Goal: Find specific page/section: Find specific page/section

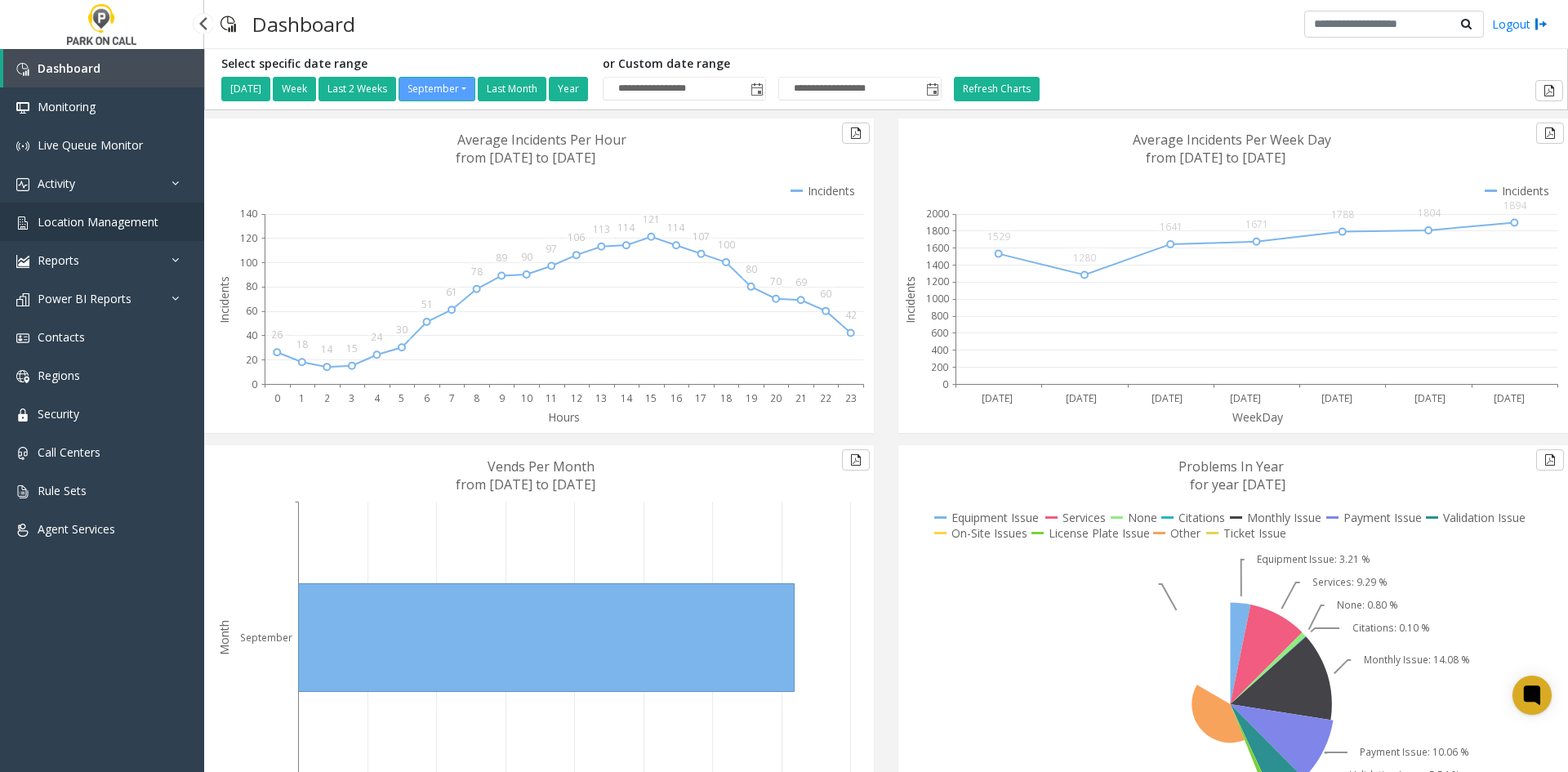
click at [93, 219] on span "Location Management" at bounding box center [98, 222] width 121 height 16
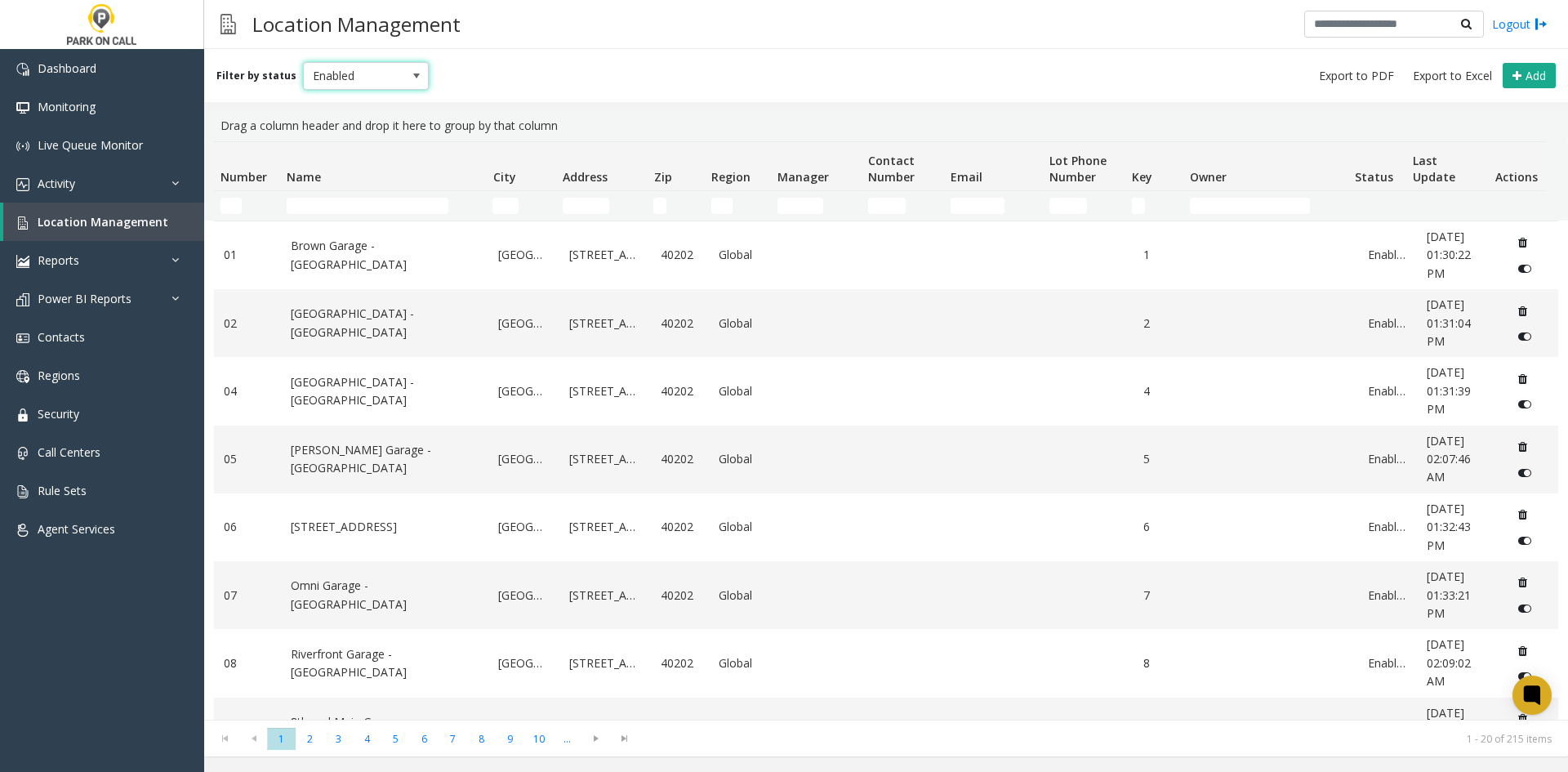
click at [410, 77] on span at bounding box center [416, 76] width 13 height 13
click at [472, 65] on div "Filter by status Enabled Add" at bounding box center [886, 76] width 1364 height 53
click at [386, 74] on span "Enabled" at bounding box center [353, 76] width 100 height 26
click at [337, 108] on li "All" at bounding box center [359, 103] width 122 height 22
click at [344, 212] on input "Name Filter" at bounding box center [367, 206] width 162 height 17
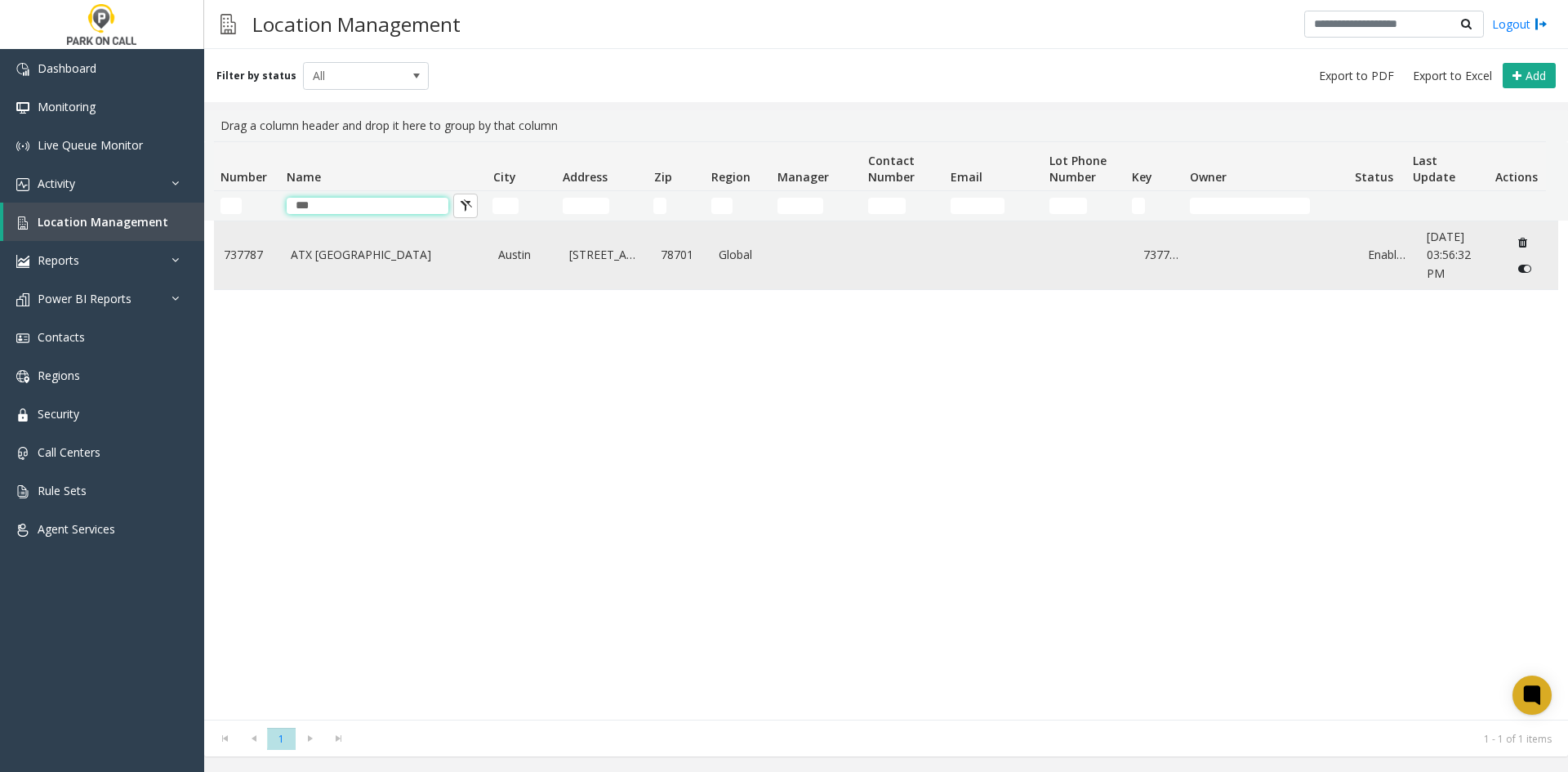
type input "***"
click at [400, 262] on link "ATX [GEOGRAPHIC_DATA]" at bounding box center [385, 254] width 189 height 18
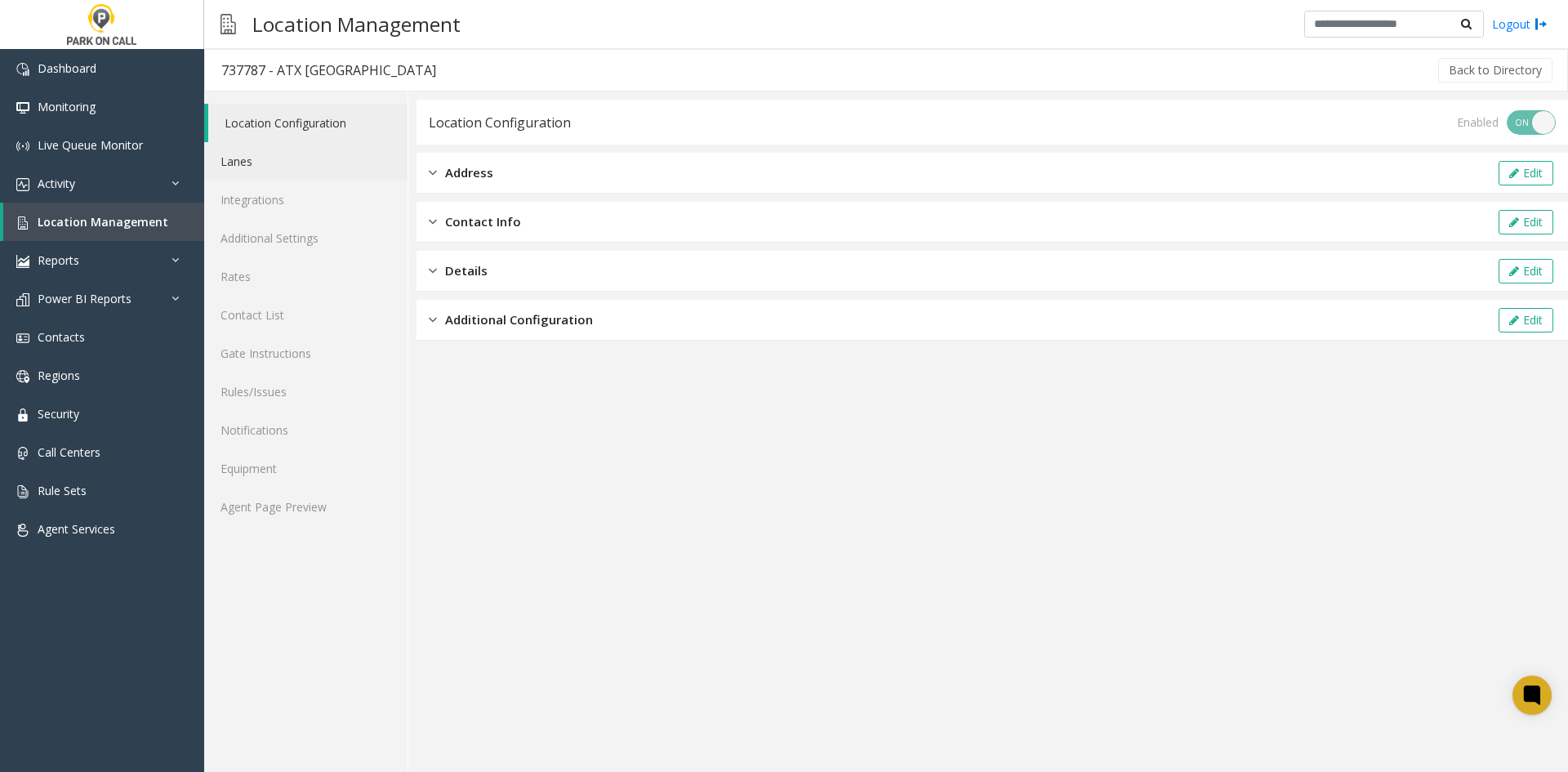
click at [259, 161] on link "Lanes" at bounding box center [305, 161] width 203 height 38
